Goal: Information Seeking & Learning: Learn about a topic

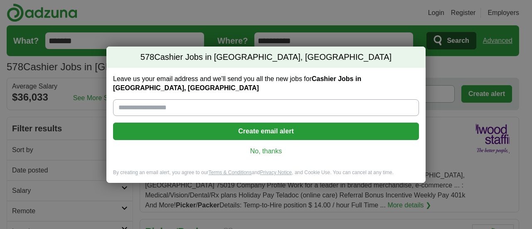
click at [282, 103] on input "Leave us your email address and we'll send you all the new jobs for Cashier Job…" at bounding box center [266, 107] width 306 height 17
type input "**********"
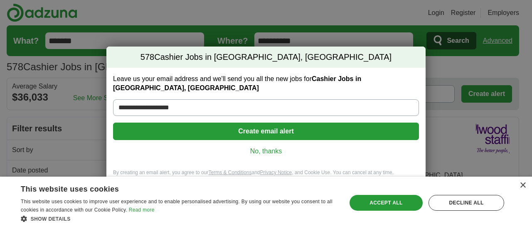
click at [281, 147] on link "No, thanks" at bounding box center [266, 151] width 293 height 9
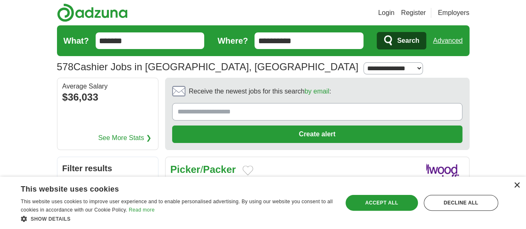
click at [518, 186] on div "×" at bounding box center [516, 186] width 6 height 6
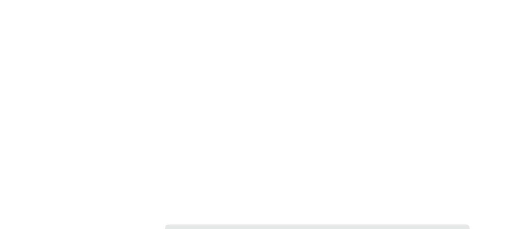
scroll to position [1616, 0]
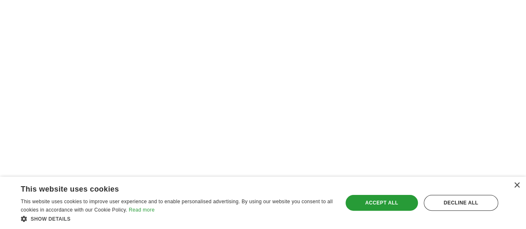
scroll to position [1697, 0]
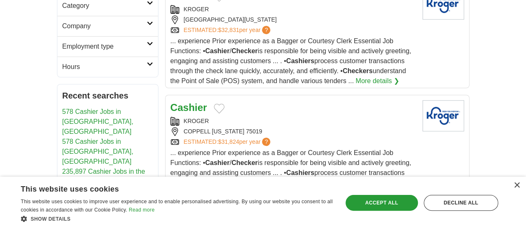
scroll to position [287, 0]
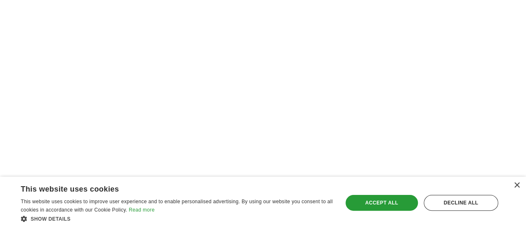
scroll to position [1587, 0]
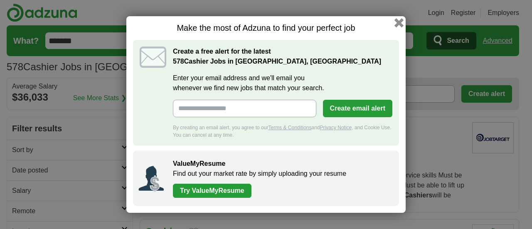
click at [400, 25] on button "button" at bounding box center [399, 22] width 9 height 9
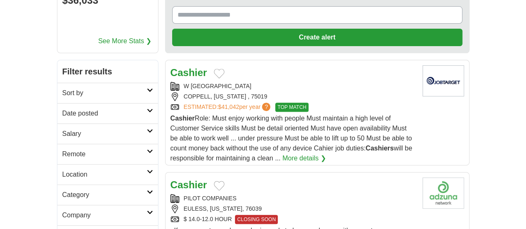
scroll to position [98, 0]
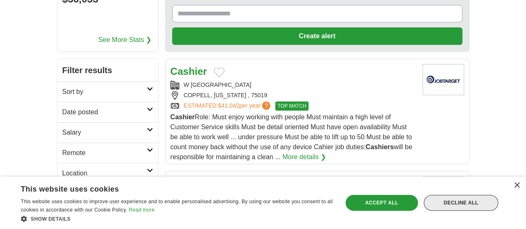
click at [464, 204] on div "Decline all" at bounding box center [461, 203] width 74 height 16
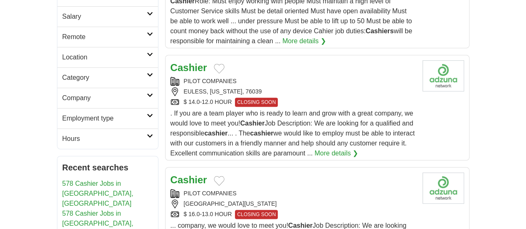
scroll to position [215, 0]
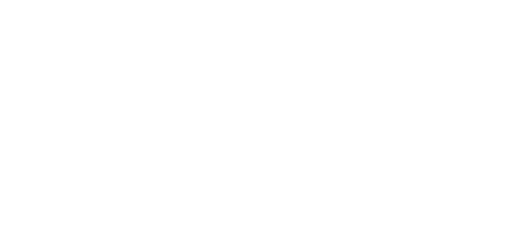
scroll to position [1437, 0]
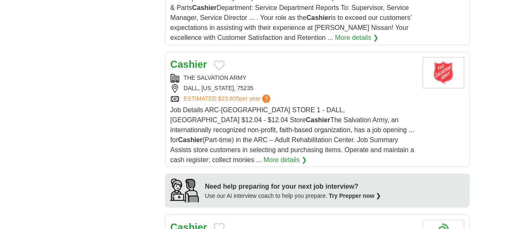
scroll to position [682, 0]
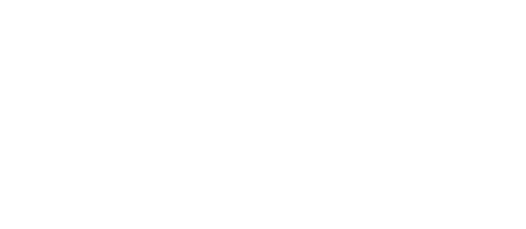
scroll to position [1471, 0]
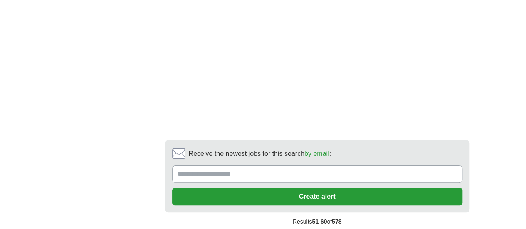
scroll to position [1597, 0]
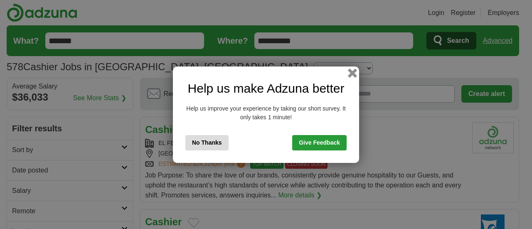
click at [354, 72] on button "button" at bounding box center [352, 72] width 9 height 9
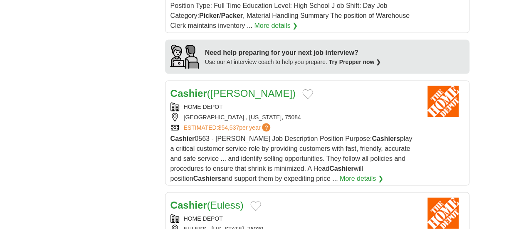
scroll to position [782, 0]
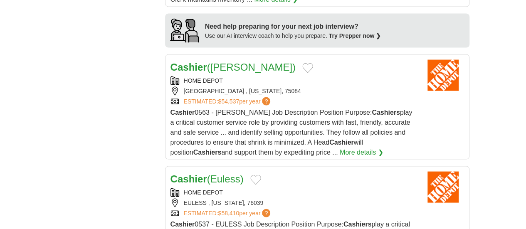
click at [218, 210] on span "$58,410" at bounding box center [228, 213] width 21 height 7
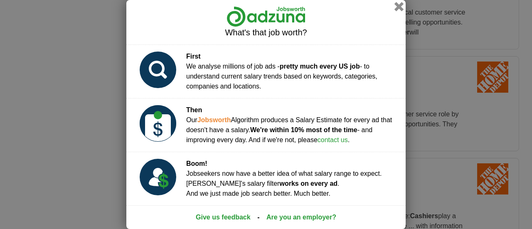
click at [398, 9] on button "button" at bounding box center [399, 6] width 9 height 9
